Goal: Check status: Check status

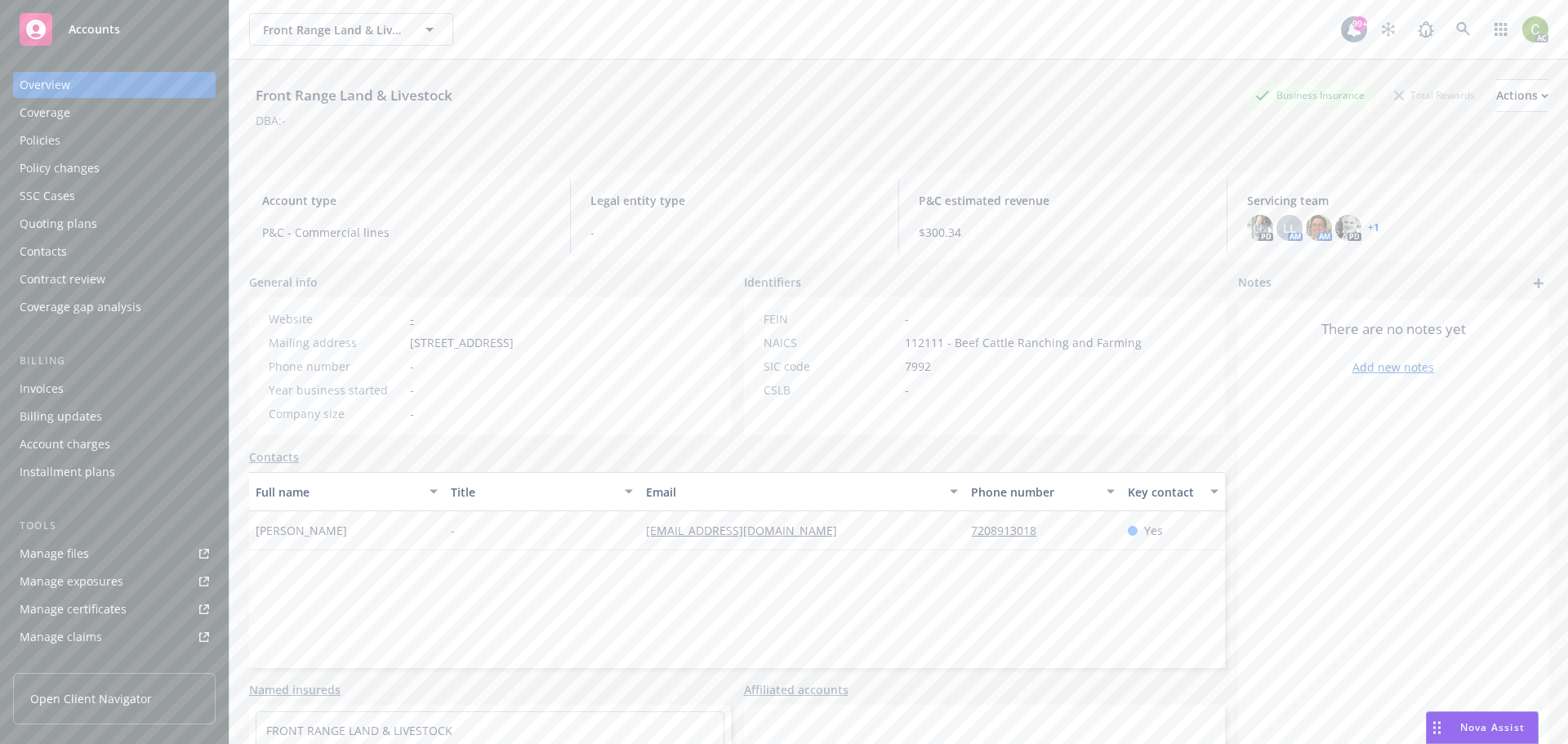
scroll to position [5512, 0]
click at [1460, 22] on link at bounding box center [1464, 29] width 33 height 33
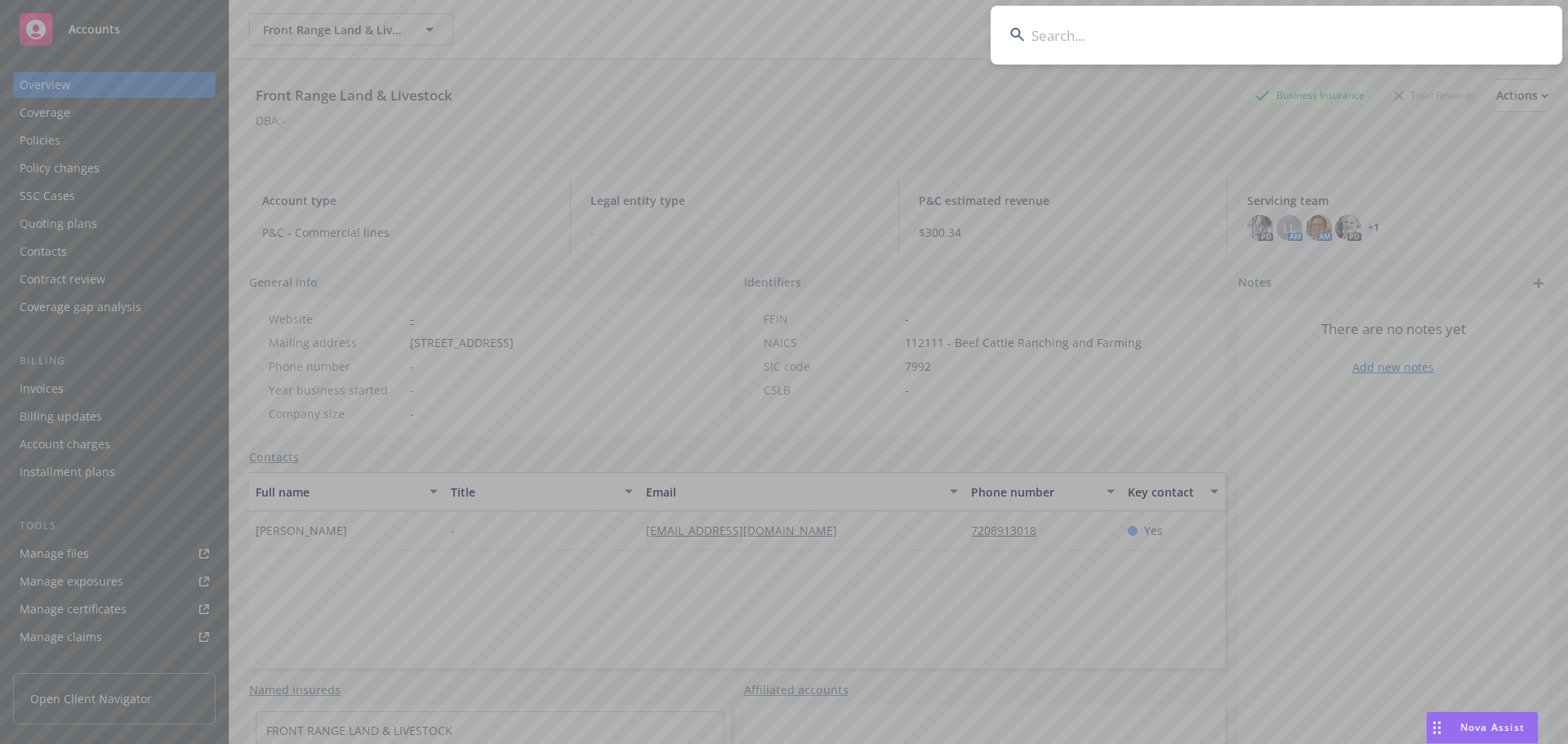
type input "P000005219-04"
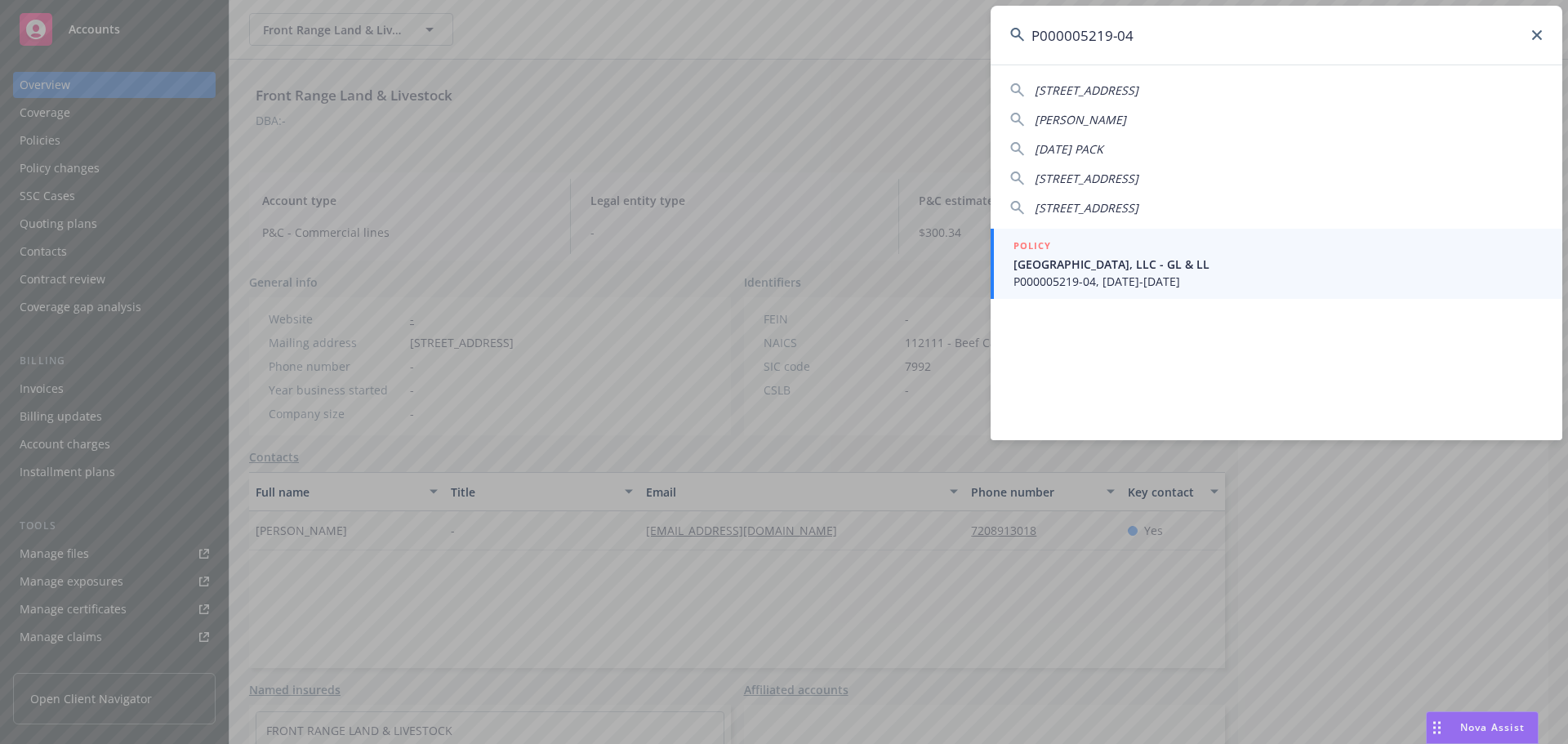
click at [1270, 271] on span "[GEOGRAPHIC_DATA], LLC - GL & LL" at bounding box center [1278, 264] width 529 height 18
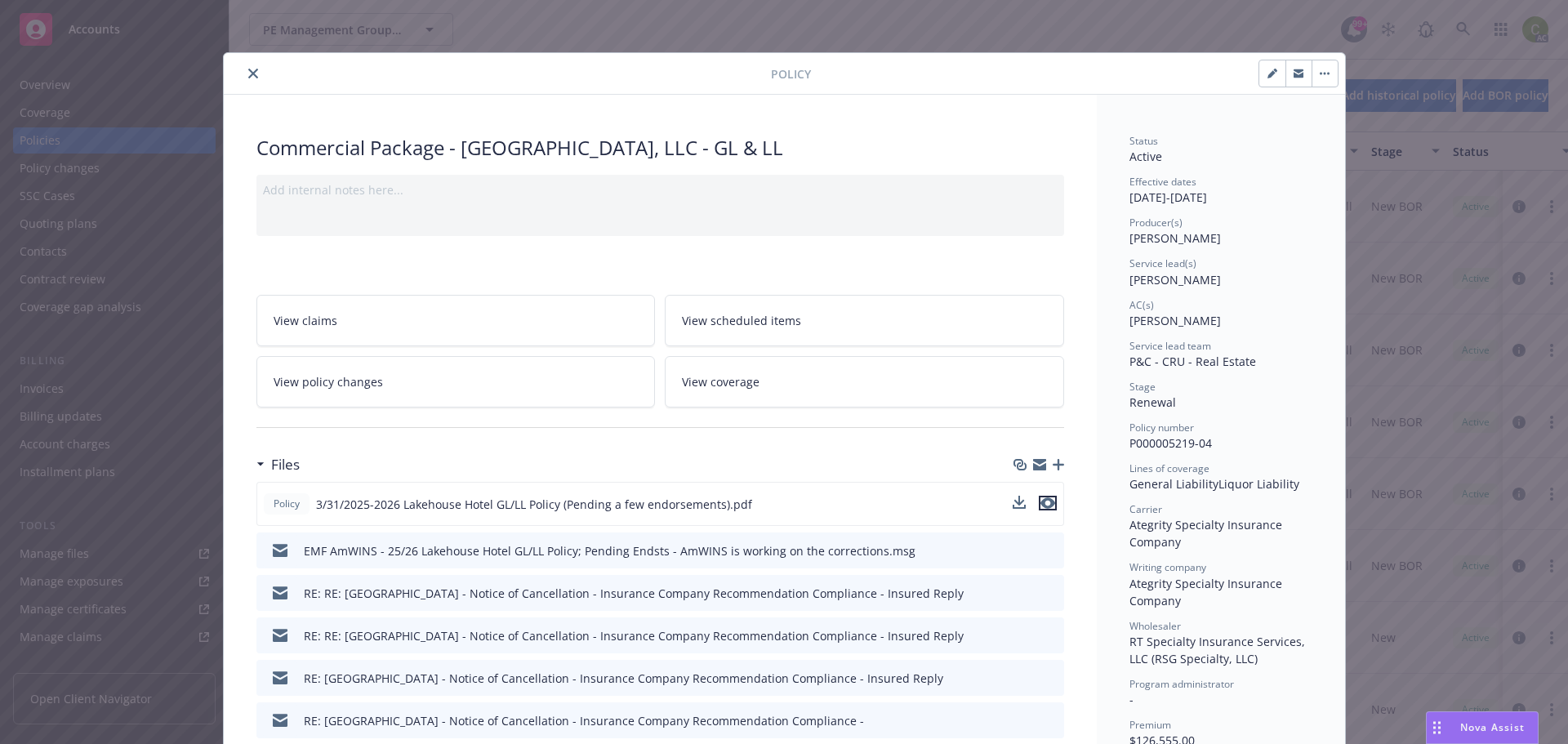
click at [1041, 501] on icon "preview file" at bounding box center [1048, 503] width 15 height 12
drag, startPoint x: 1228, startPoint y: 445, endPoint x: 1116, endPoint y: 447, distance: 112.0
copy span "P000005219-04"
click at [379, 90] on div "Policy" at bounding box center [784, 74] width 1122 height 42
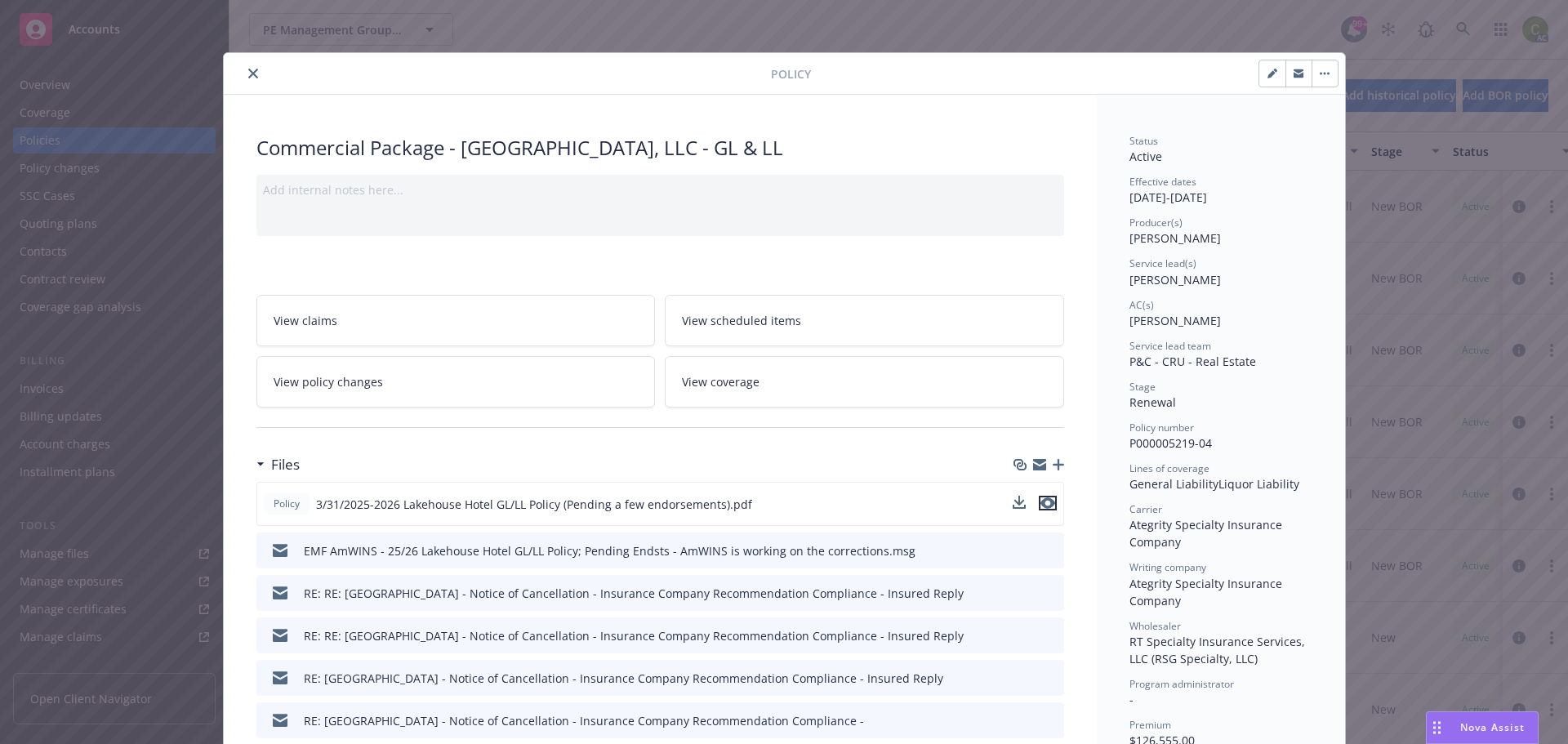
click at [1043, 502] on icon "preview file" at bounding box center [1048, 503] width 15 height 12
click at [1045, 505] on icon "preview file" at bounding box center [1048, 503] width 15 height 12
